Goal: Transaction & Acquisition: Purchase product/service

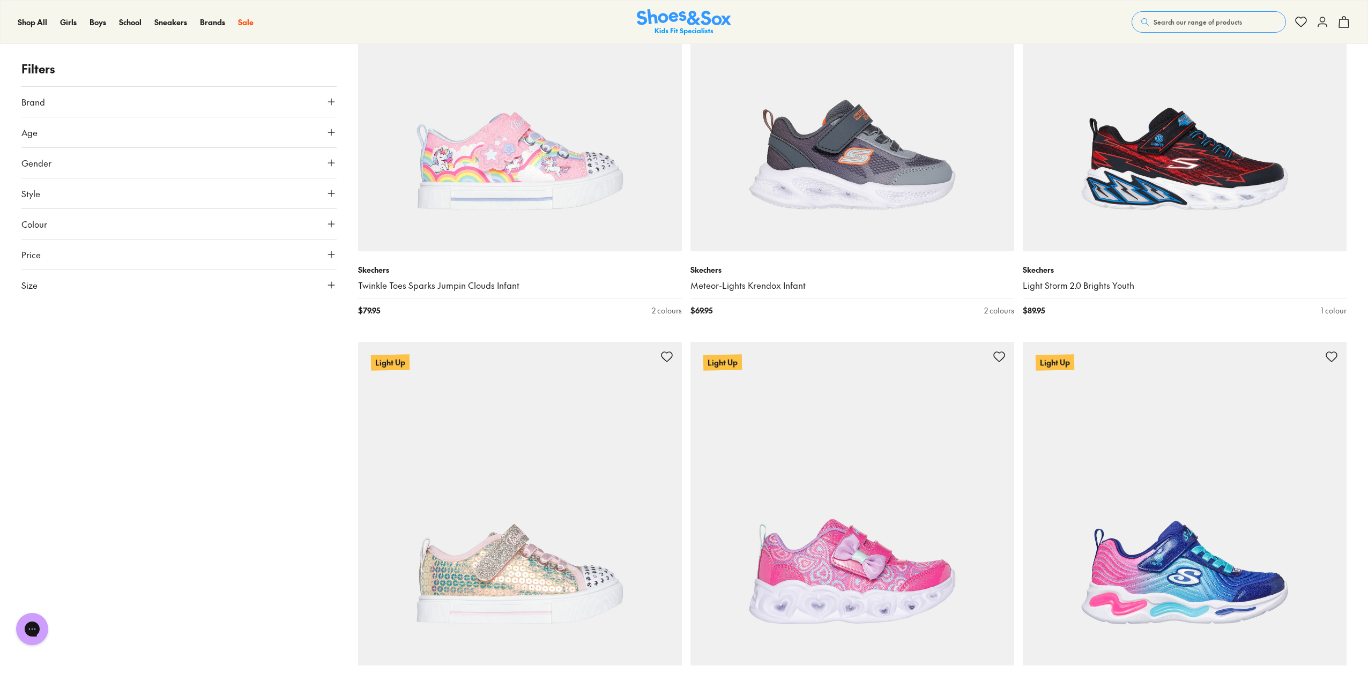
scroll to position [3592, 0]
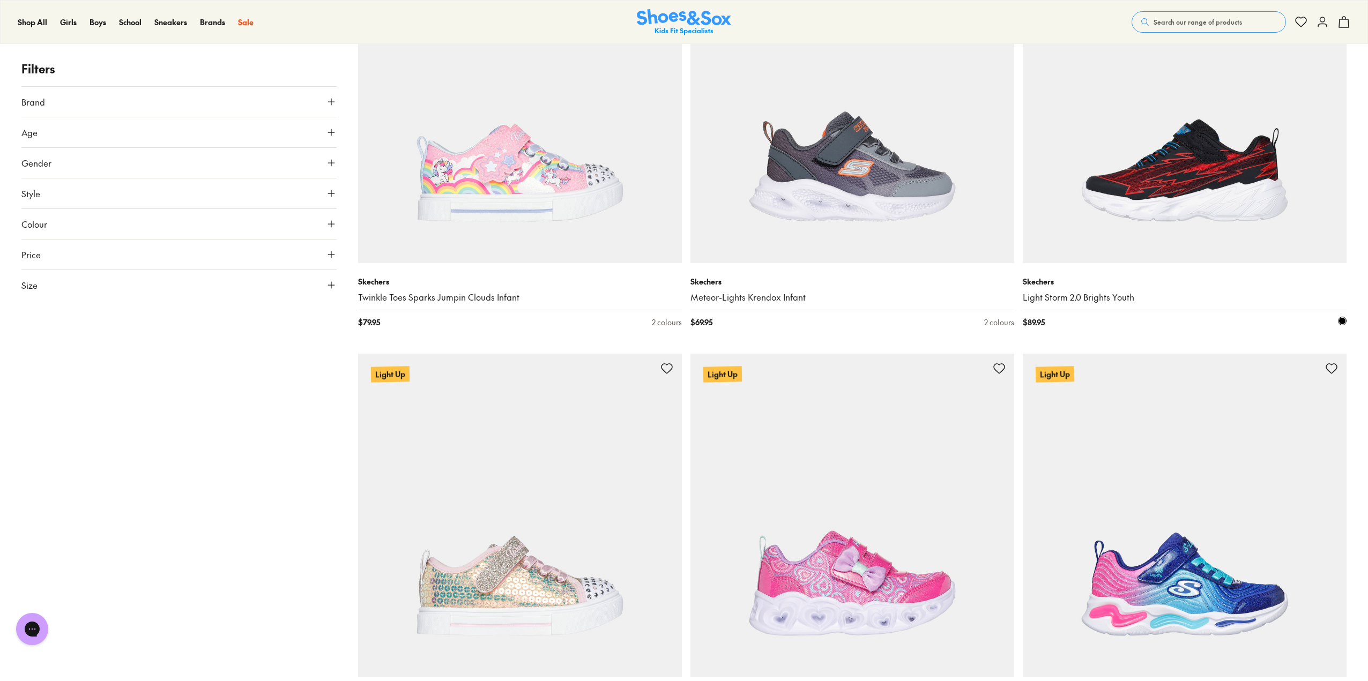
click at [1224, 170] on img at bounding box center [1185, 101] width 324 height 324
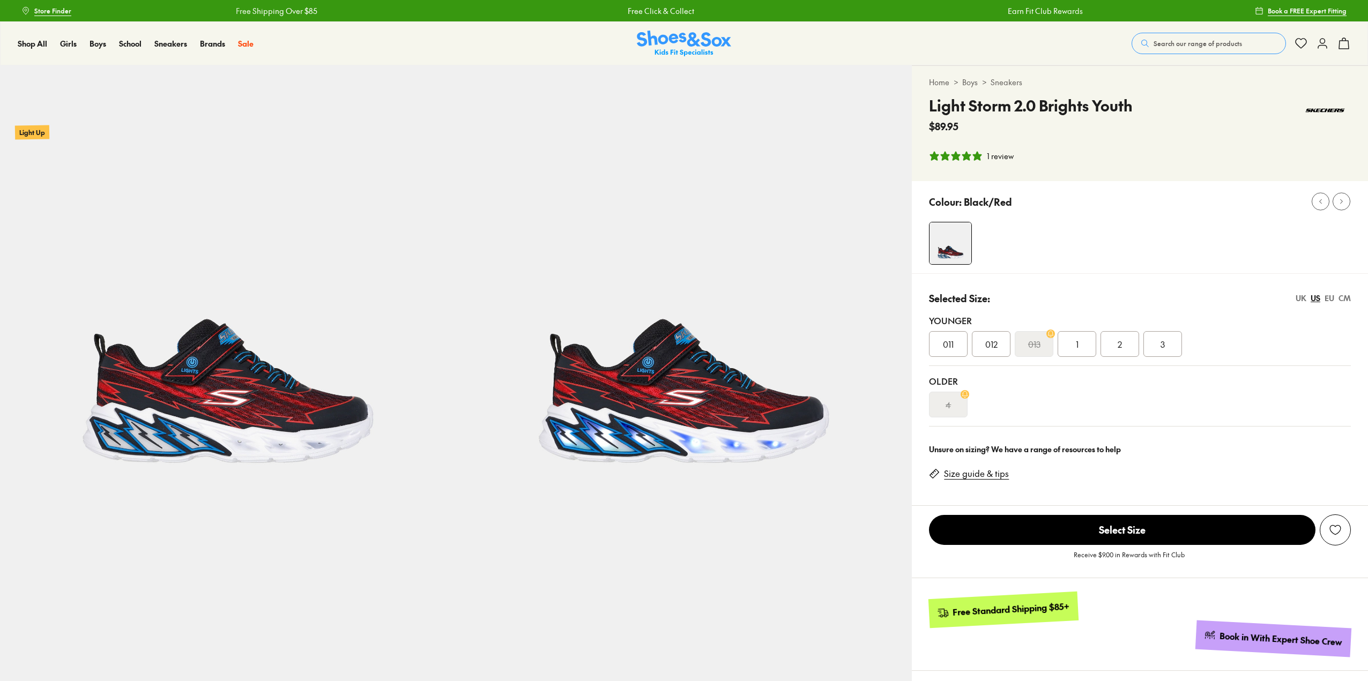
select select "*"
click at [1172, 339] on div "3" at bounding box center [1163, 344] width 39 height 26
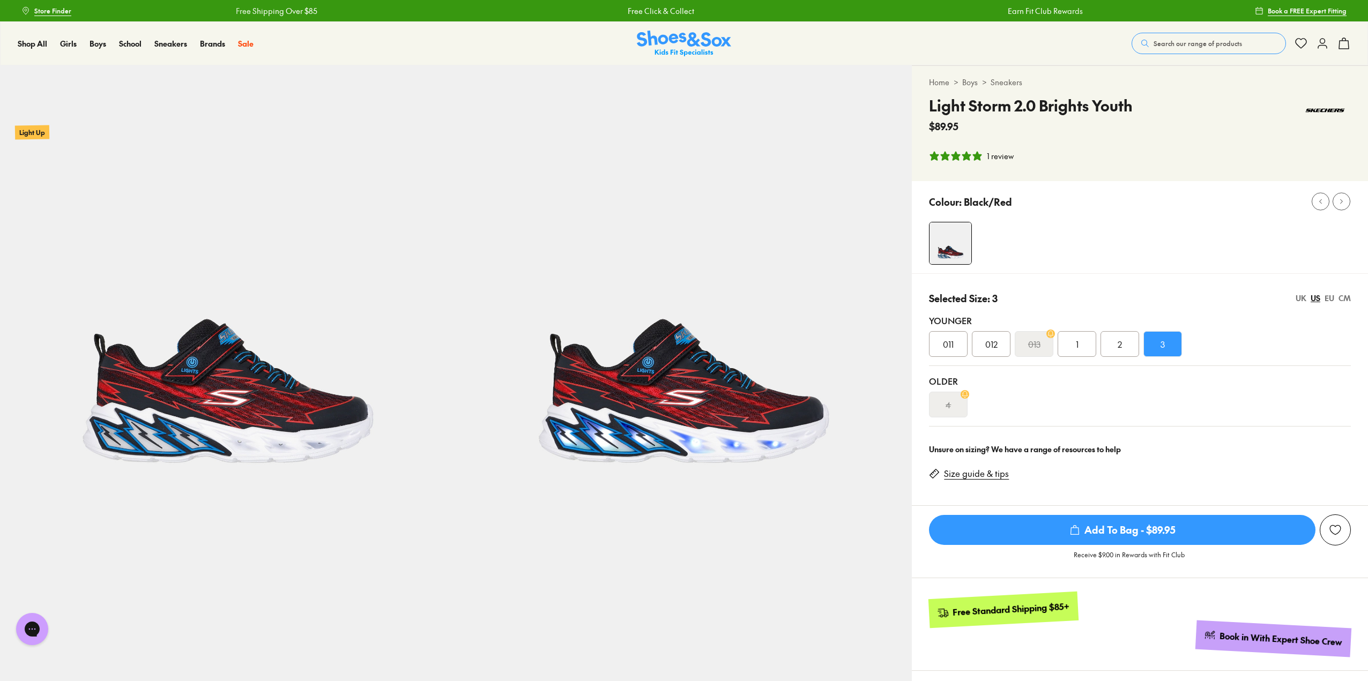
click at [706, 411] on img at bounding box center [684, 293] width 456 height 456
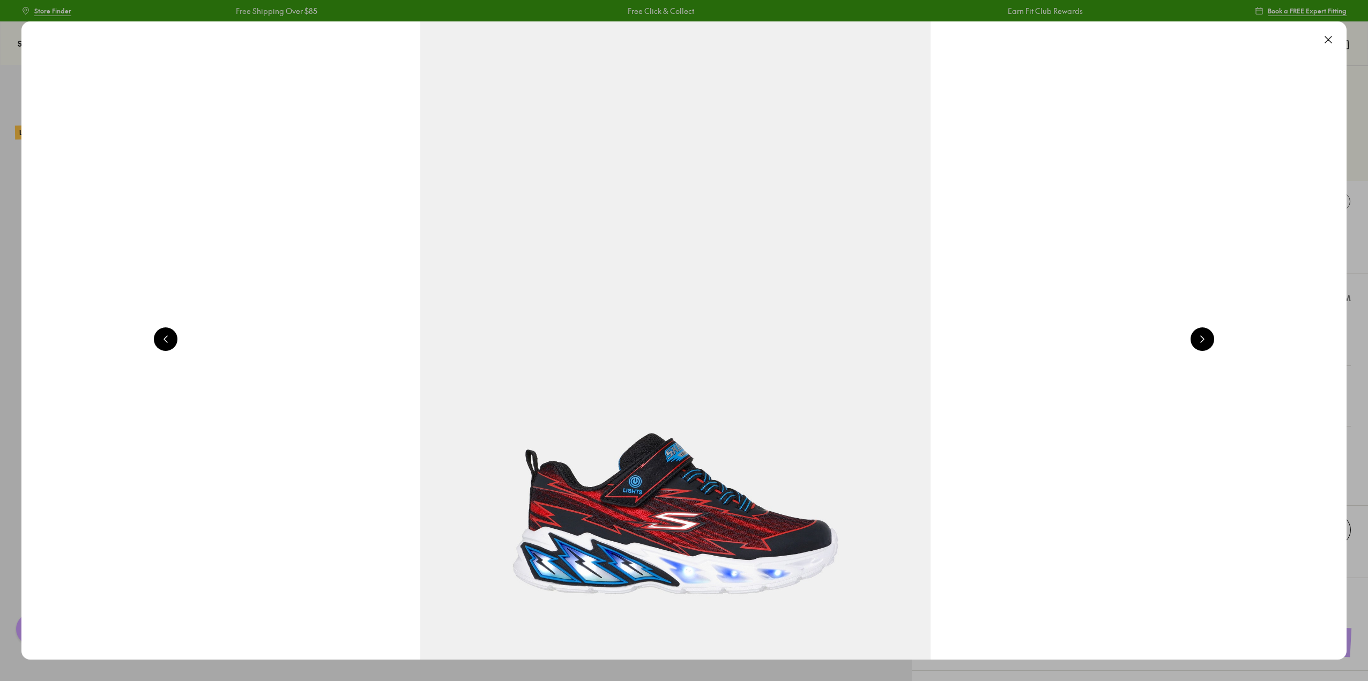
click at [1208, 345] on button at bounding box center [1203, 340] width 24 height 24
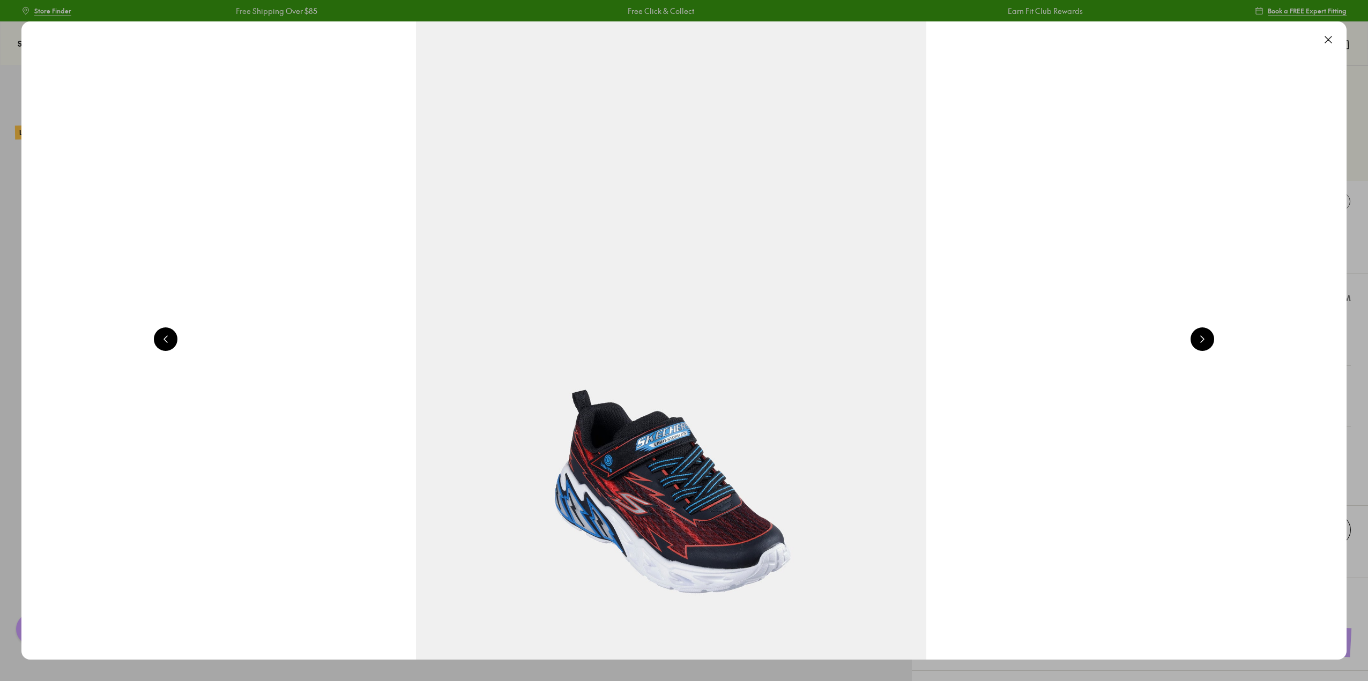
click at [1202, 345] on button at bounding box center [1203, 340] width 24 height 24
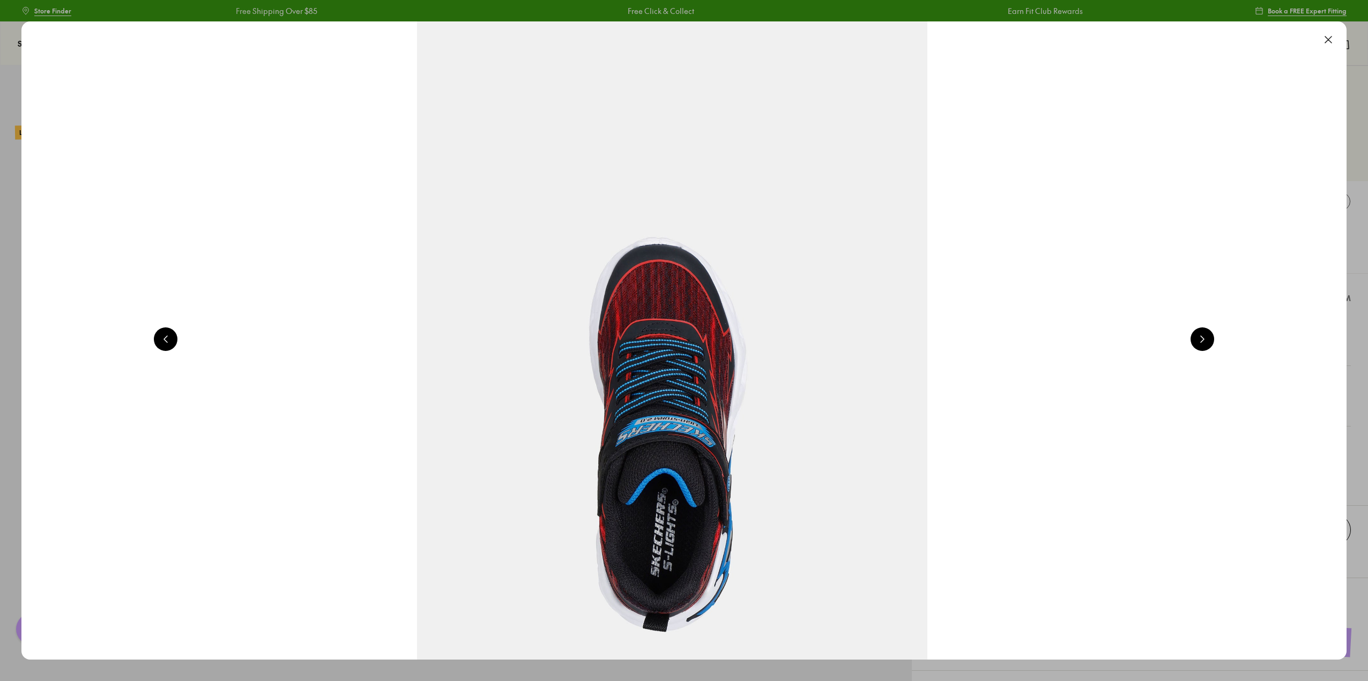
scroll to position [0, 6648]
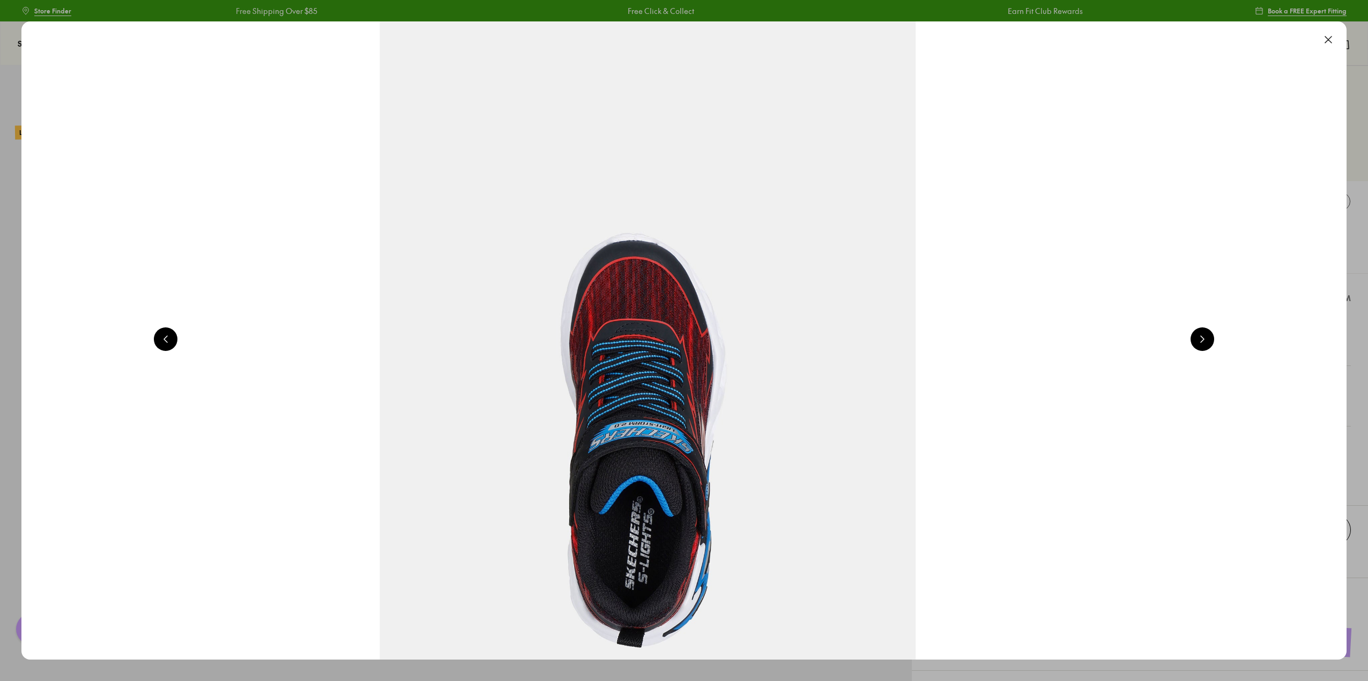
click at [1335, 34] on button at bounding box center [1329, 40] width 24 height 24
